Goal: Navigation & Orientation: Find specific page/section

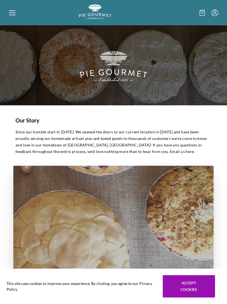
click at [20, 12] on div at bounding box center [44, 12] width 70 height 17
click at [13, 10] on icon at bounding box center [12, 13] width 7 height 7
click at [12, 10] on div "Home Shop" at bounding box center [113, 152] width 227 height 304
click at [14, 14] on icon at bounding box center [12, 13] width 7 height 7
click at [15, 11] on div "Home Shop" at bounding box center [113, 152] width 227 height 304
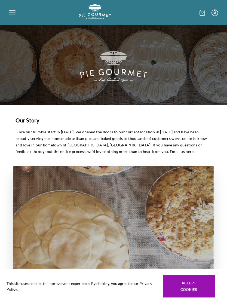
click at [14, 11] on icon at bounding box center [12, 13] width 7 height 7
click at [14, 10] on div "Home Shop" at bounding box center [113, 152] width 227 height 304
click at [13, 16] on icon at bounding box center [12, 13] width 7 height 7
click at [15, 13] on div "Home Shop" at bounding box center [113, 152] width 227 height 304
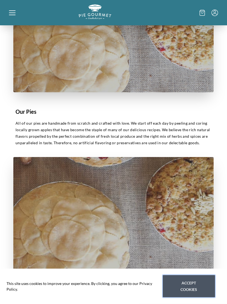
click at [189, 298] on button "Accept cookies" at bounding box center [189, 286] width 52 height 22
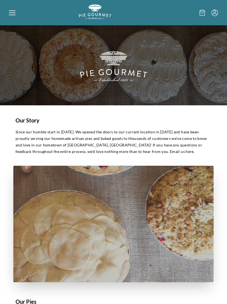
click at [13, 13] on icon at bounding box center [12, 12] width 7 height 1
click at [14, 12] on div "Home Shop" at bounding box center [113, 152] width 227 height 304
click at [203, 14] on icon at bounding box center [202, 13] width 5 height 6
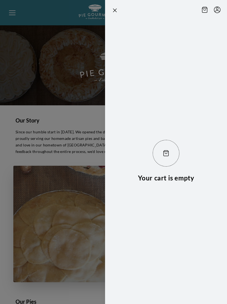
click at [115, 11] on icon "Close panel" at bounding box center [114, 10] width 3 height 3
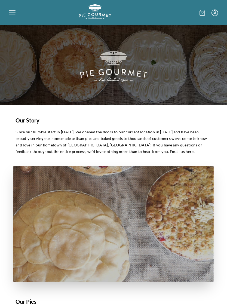
click at [217, 9] on div at bounding box center [183, 12] width 70 height 17
click at [16, 13] on div at bounding box center [44, 12] width 70 height 17
click at [96, 13] on div "Home Shop" at bounding box center [113, 152] width 227 height 304
click at [12, 13] on icon at bounding box center [12, 13] width 7 height 7
click at [11, 12] on div "Home Shop" at bounding box center [113, 152] width 227 height 304
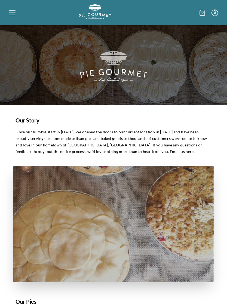
click at [9, 11] on icon at bounding box center [12, 13] width 7 height 7
click at [17, 12] on div "Home Shop" at bounding box center [113, 152] width 227 height 304
click at [92, 16] on img "Logo" at bounding box center [95, 11] width 33 height 15
click at [200, 10] on icon at bounding box center [202, 13] width 5 height 6
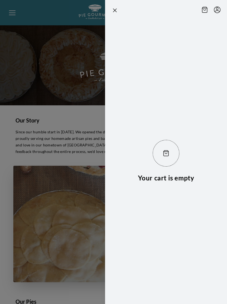
click at [121, 11] on div at bounding box center [166, 11] width 109 height 8
click at [122, 10] on div at bounding box center [166, 11] width 109 height 8
click at [117, 9] on icon "Close panel" at bounding box center [115, 10] width 7 height 7
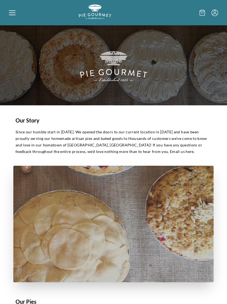
click at [216, 13] on icon "Menu" at bounding box center [214, 13] width 7 height 7
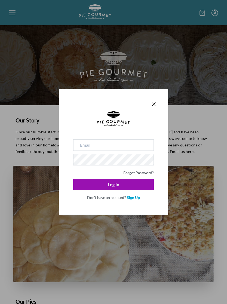
click at [156, 99] on div "Forgot Password? Log In Don't have an account? Sign Up" at bounding box center [113, 151] width 109 height 125
click at [156, 103] on icon "Close panel" at bounding box center [154, 104] width 7 height 7
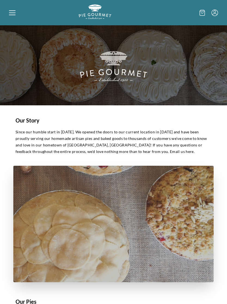
click at [10, 13] on icon at bounding box center [12, 13] width 7 height 7
click at [7, 13] on div "Home Shop" at bounding box center [113, 12] width 227 height 25
